Goal: Task Accomplishment & Management: Manage account settings

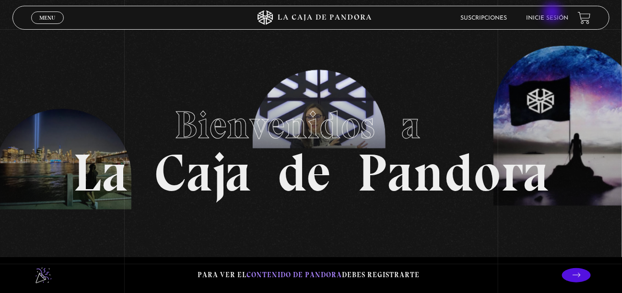
click at [553, 13] on li "Inicie sesión" at bounding box center [547, 18] width 42 height 15
click at [554, 14] on li "Inicie sesión" at bounding box center [547, 18] width 42 height 15
click at [554, 19] on link "Inicie sesión" at bounding box center [547, 18] width 42 height 6
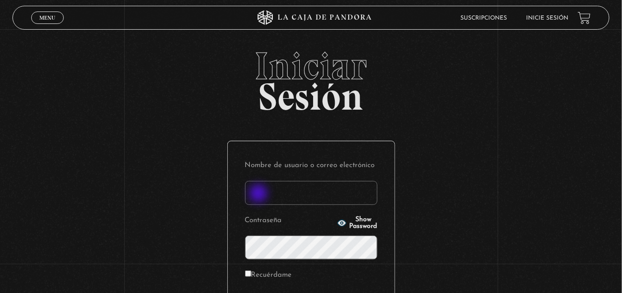
click at [259, 195] on input "Nombre de usuario o correo electrónico" at bounding box center [311, 193] width 132 height 24
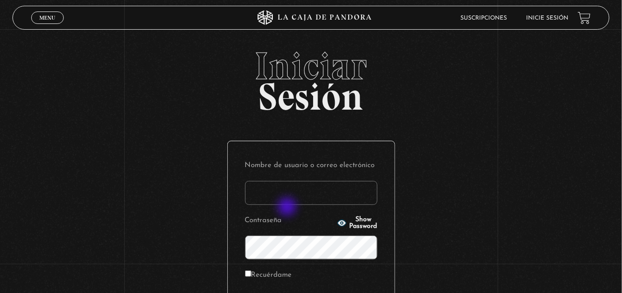
type input "mmariafernanda2021@gmail.com"
click at [340, 223] on circle "button" at bounding box center [341, 223] width 2 height 2
click at [337, 223] on icon "button" at bounding box center [341, 223] width 9 height 6
click at [337, 225] on icon "button" at bounding box center [341, 223] width 9 height 6
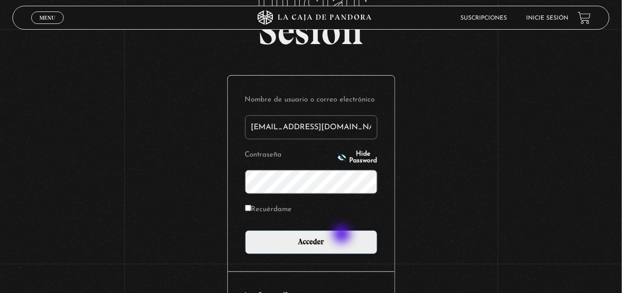
scroll to position [124, 0]
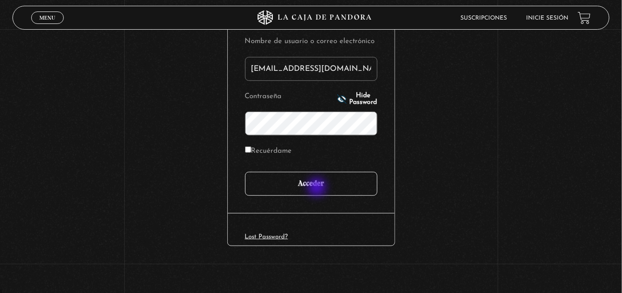
click at [318, 188] on input "Acceder" at bounding box center [311, 184] width 132 height 24
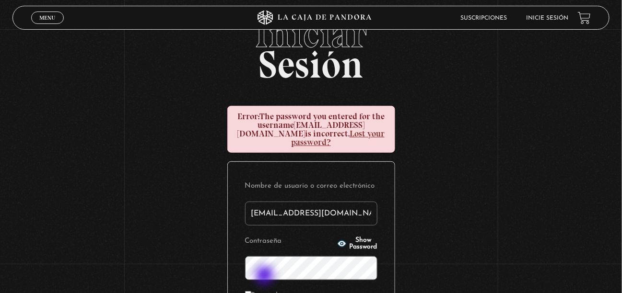
scroll to position [96, 0]
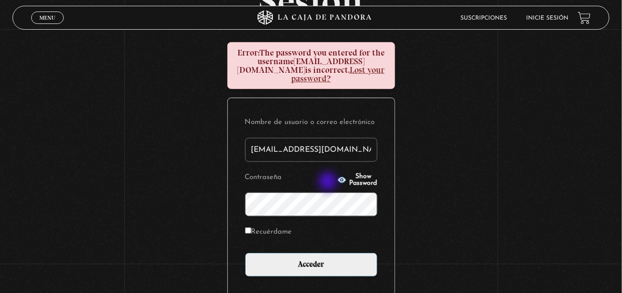
click at [337, 183] on icon "button" at bounding box center [342, 180] width 10 height 10
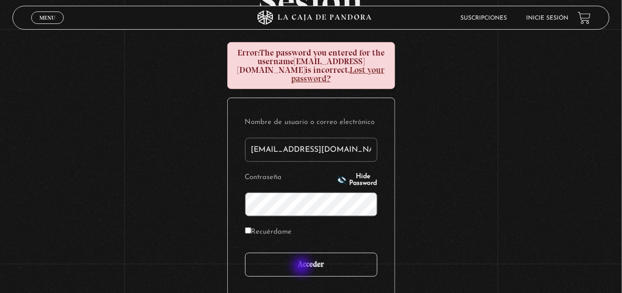
click at [302, 267] on input "Acceder" at bounding box center [311, 265] width 132 height 24
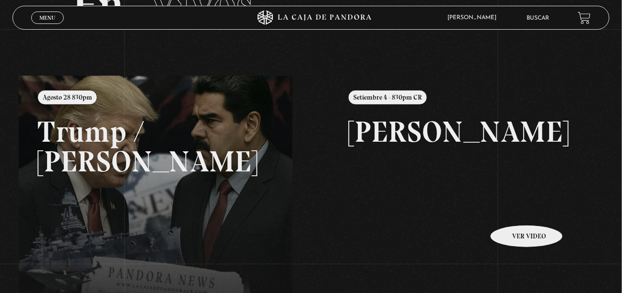
scroll to position [48, 0]
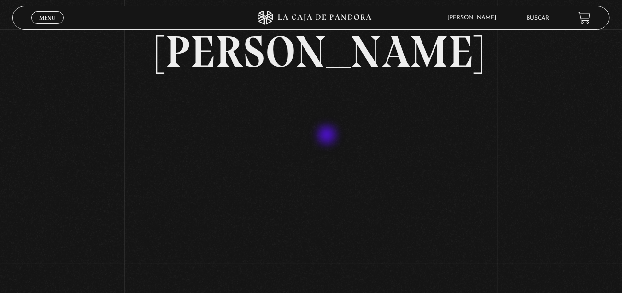
scroll to position [96, 0]
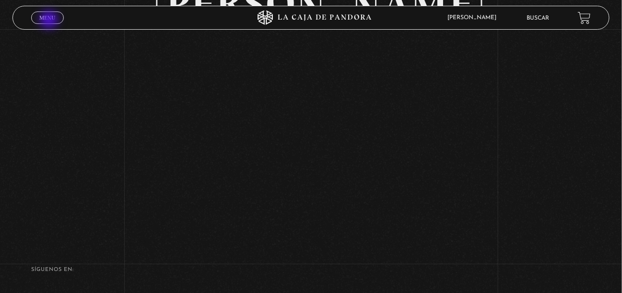
click at [50, 21] on span "Menu" at bounding box center [47, 18] width 16 height 6
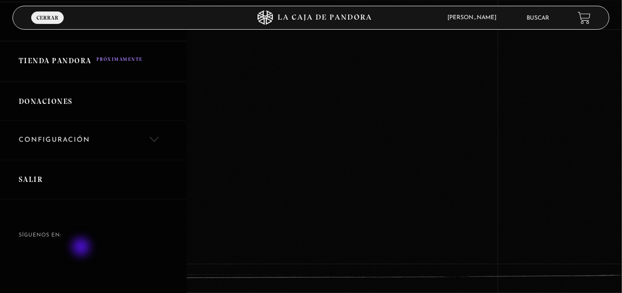
scroll to position [144, 0]
click at [331, 116] on div at bounding box center [311, 146] width 622 height 293
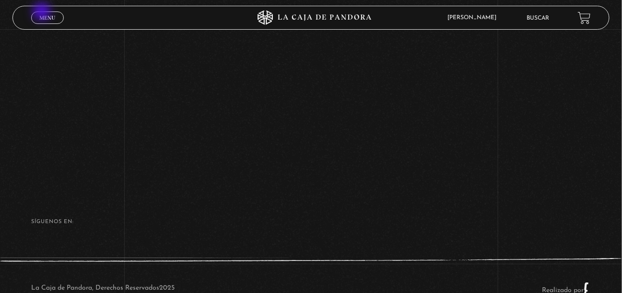
click at [46, 16] on span "Menu" at bounding box center [47, 18] width 16 height 6
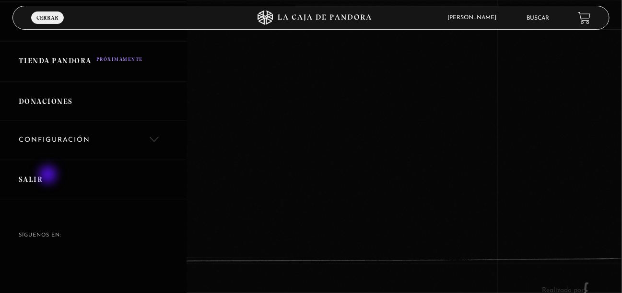
click at [49, 176] on link "Salir" at bounding box center [93, 180] width 186 height 40
